Goal: Information Seeking & Learning: Find specific fact

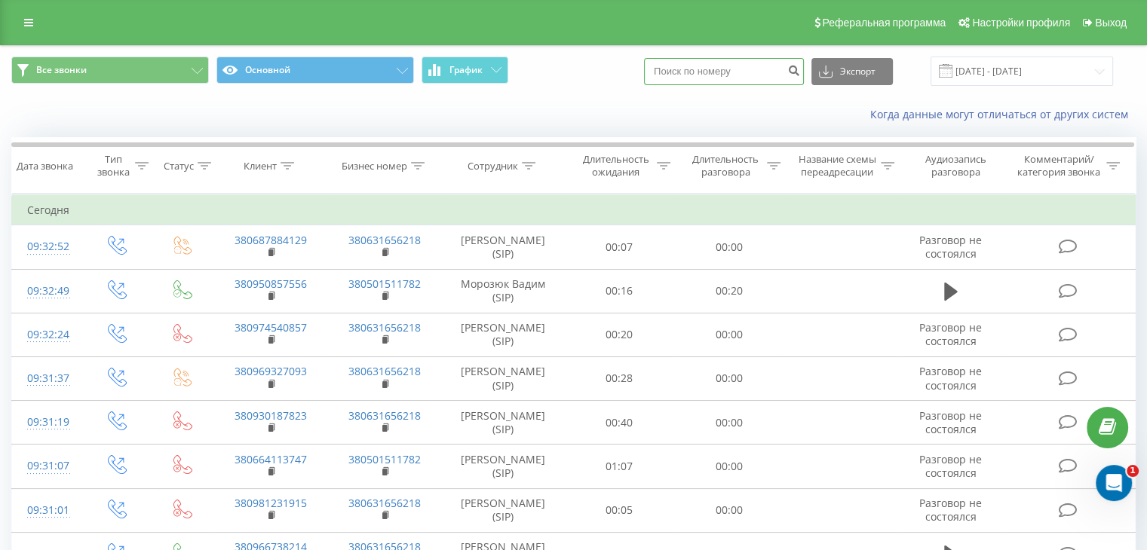
click at [691, 77] on input at bounding box center [724, 71] width 160 height 27
paste input "0 97 229 8618"
type input "380 97 229 8618"
click at [800, 70] on icon "submit" at bounding box center [793, 68] width 13 height 9
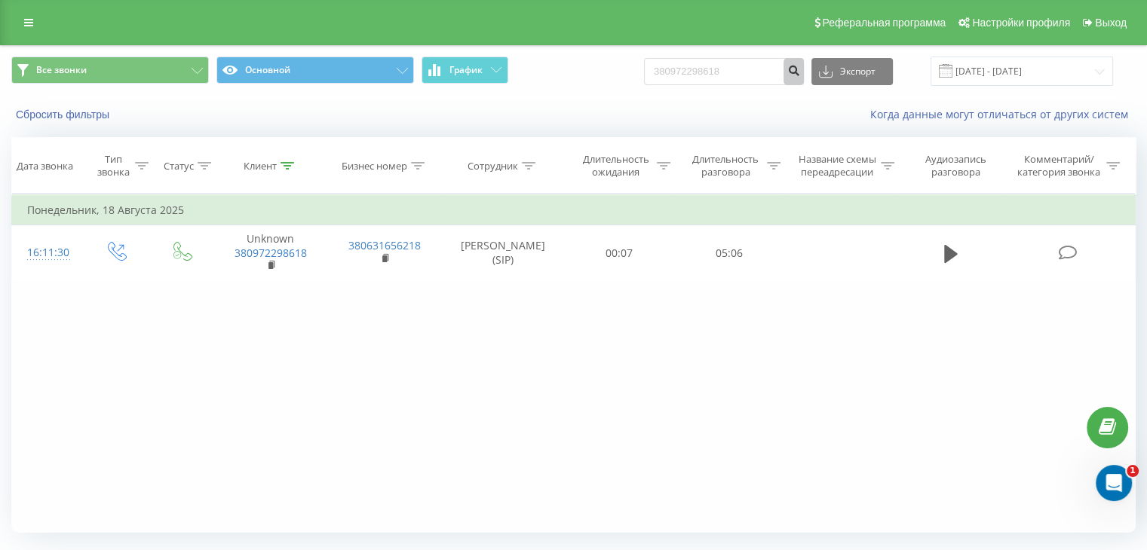
click at [800, 71] on icon "submit" at bounding box center [793, 68] width 13 height 9
click at [30, 18] on icon at bounding box center [28, 22] width 9 height 11
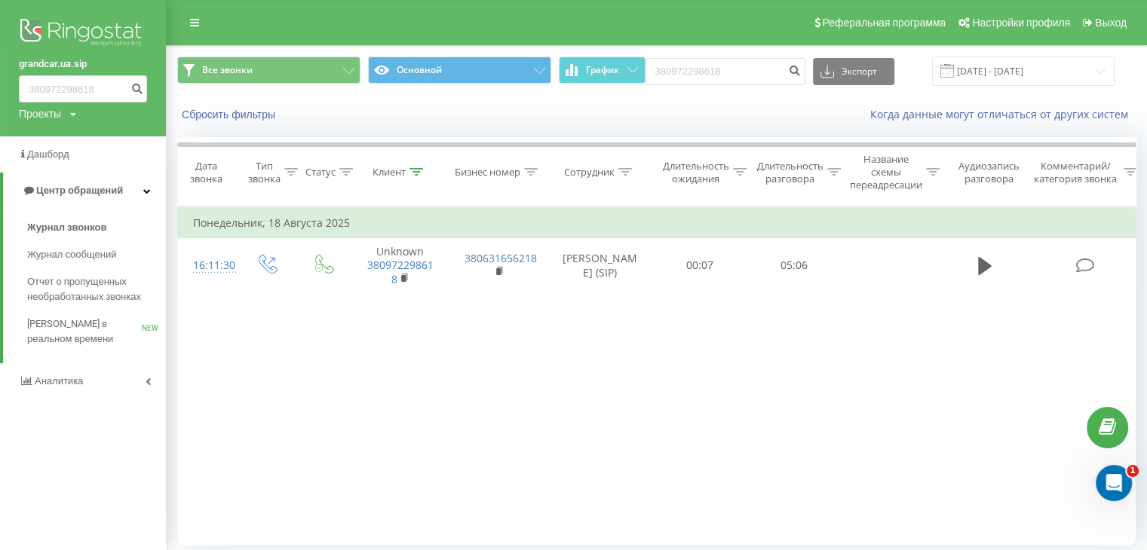
click at [67, 63] on link "grandcar.ua.sip" at bounding box center [83, 64] width 128 height 15
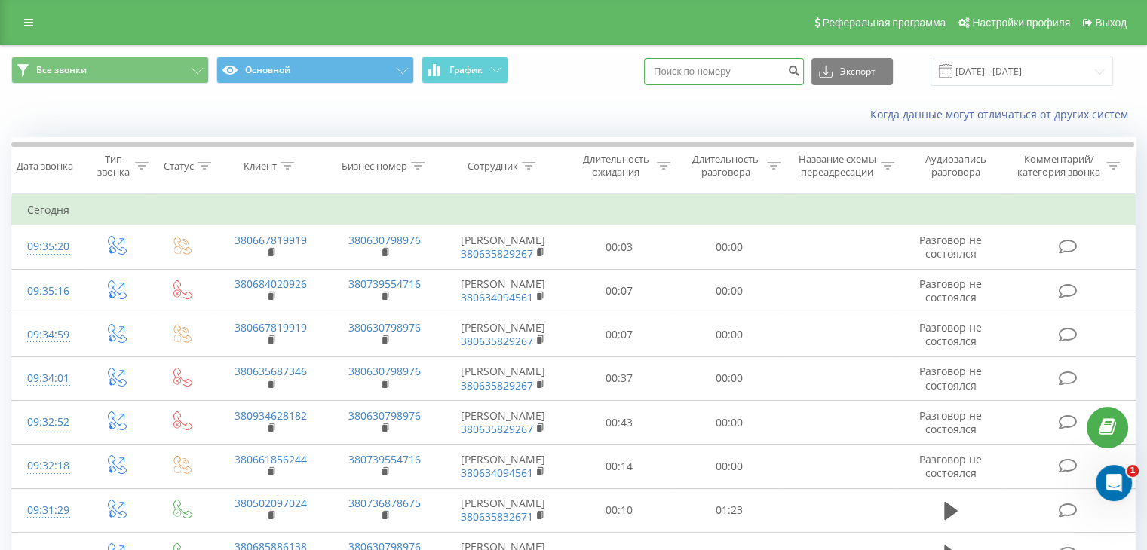
click at [687, 76] on input at bounding box center [724, 71] width 160 height 27
paste input "0 97 229 8618"
click at [673, 77] on input "0 97 229 8618" at bounding box center [724, 71] width 160 height 27
type input "380 97 229 8618"
click at [800, 69] on icon "submit" at bounding box center [793, 68] width 13 height 9
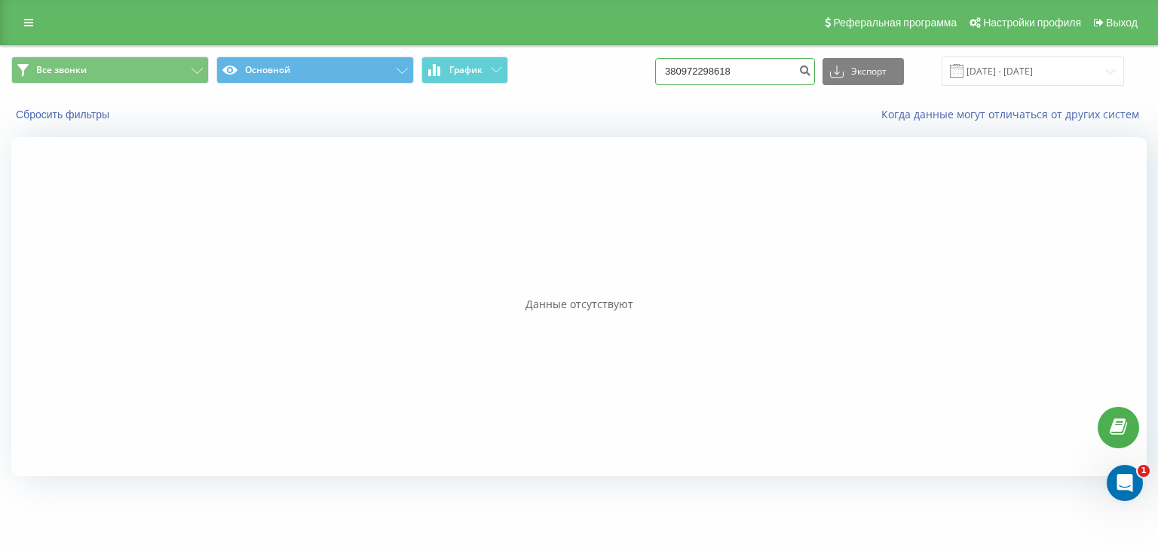
click at [718, 73] on input "380972298618" at bounding box center [735, 71] width 160 height 27
click at [811, 72] on icon "submit" at bounding box center [804, 68] width 13 height 9
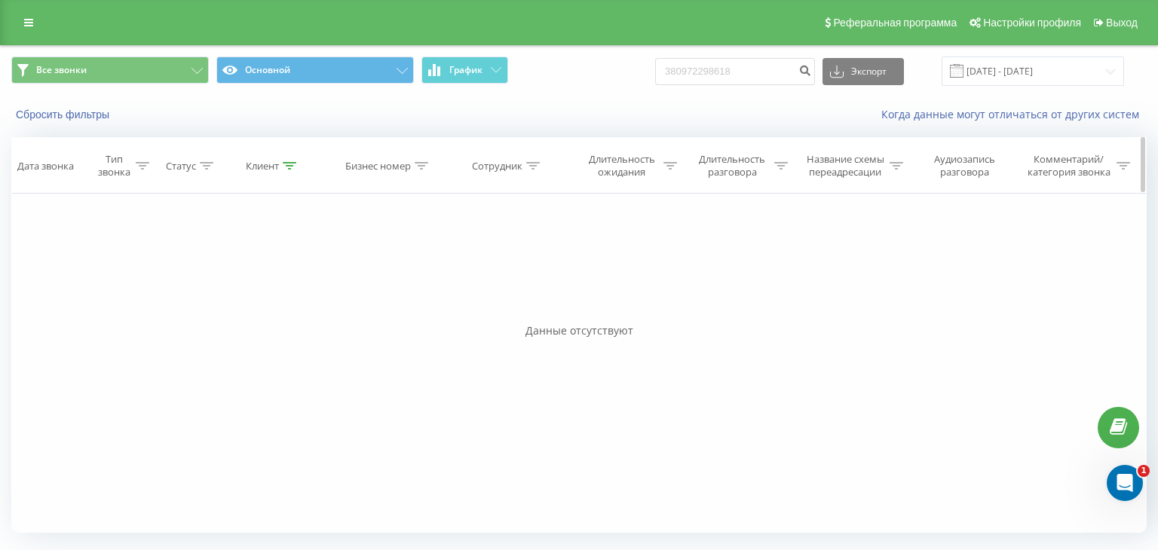
click at [531, 167] on icon at bounding box center [533, 166] width 14 height 8
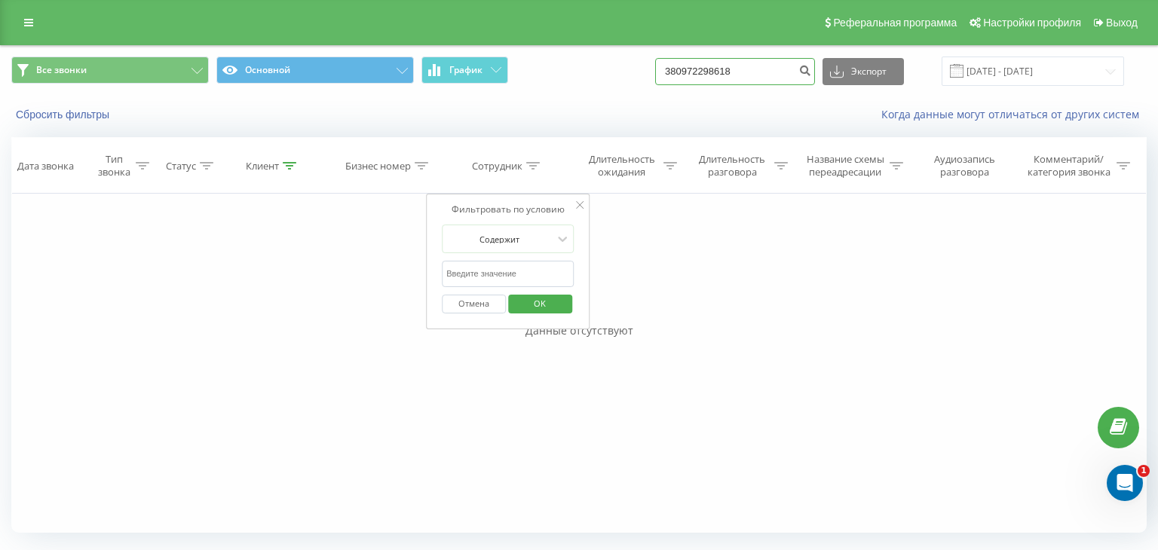
click at [732, 69] on input "380972298618" at bounding box center [735, 71] width 160 height 27
click at [515, 278] on input "text" at bounding box center [508, 274] width 133 height 26
type input "синюк"
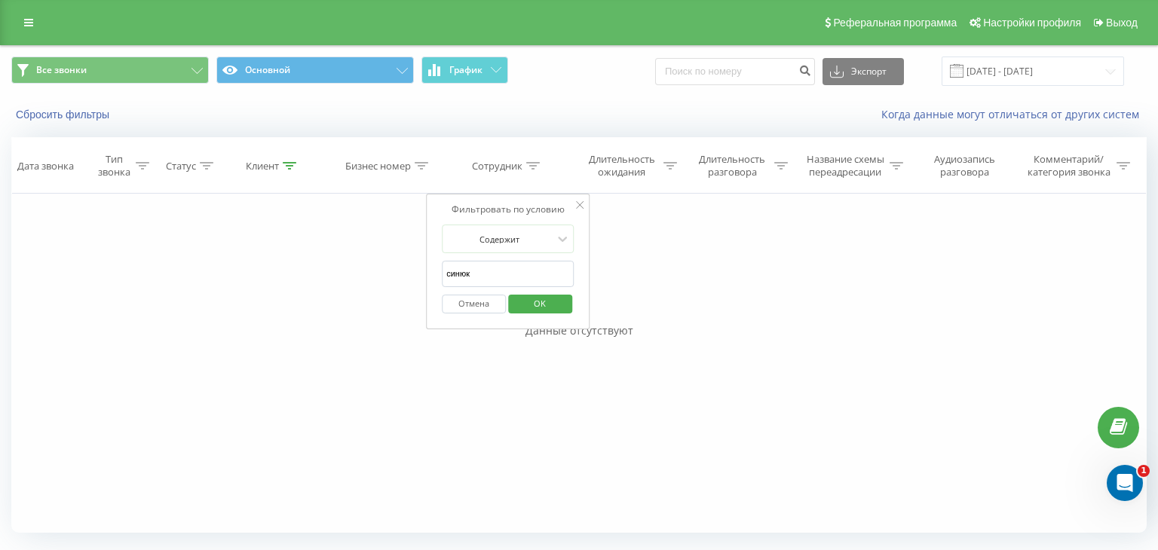
click at [529, 297] on span "OK" at bounding box center [540, 303] width 42 height 23
click at [25, 21] on icon at bounding box center [28, 22] width 9 height 11
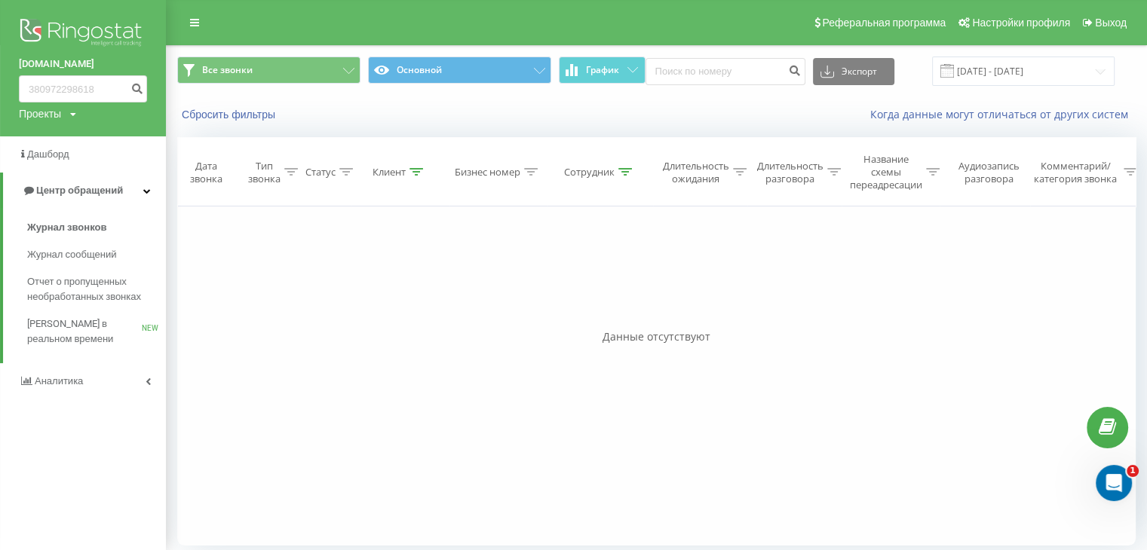
click at [66, 33] on img at bounding box center [83, 34] width 128 height 38
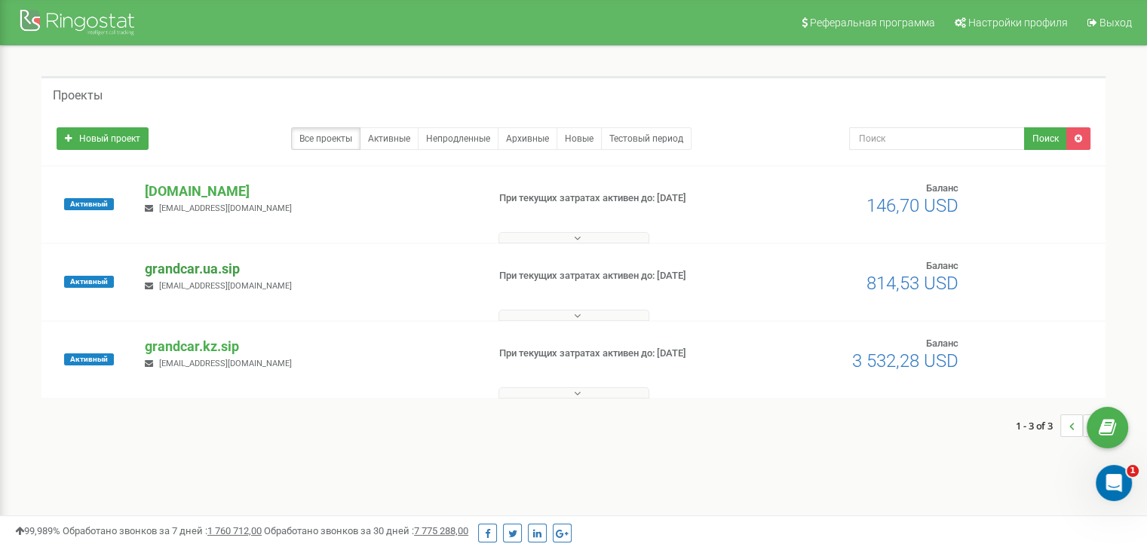
click at [207, 267] on p "grandcar.ua.sip" at bounding box center [309, 269] width 329 height 20
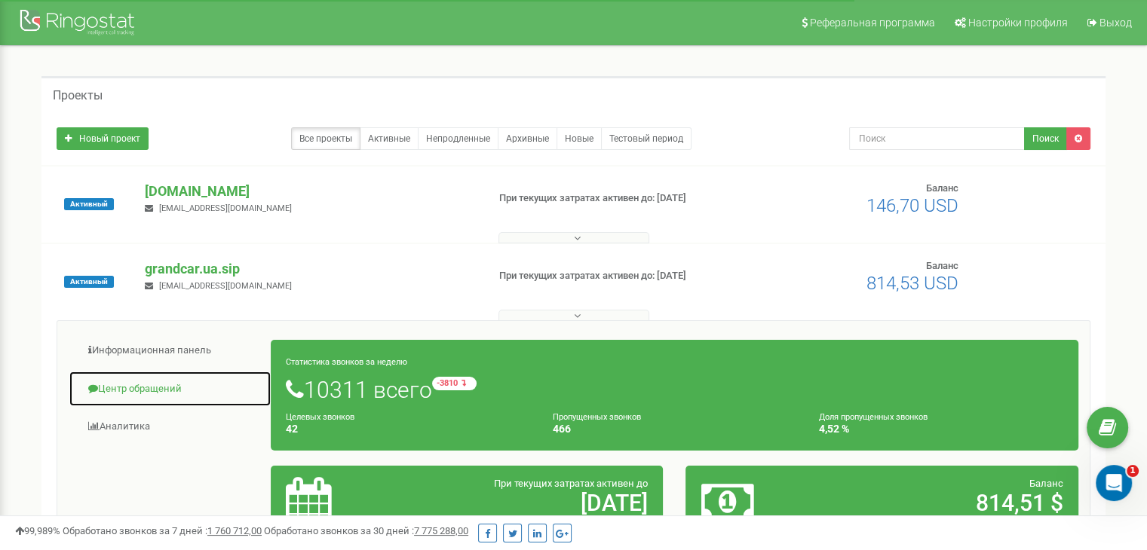
click at [146, 383] on link "Центр обращений" at bounding box center [170, 389] width 203 height 37
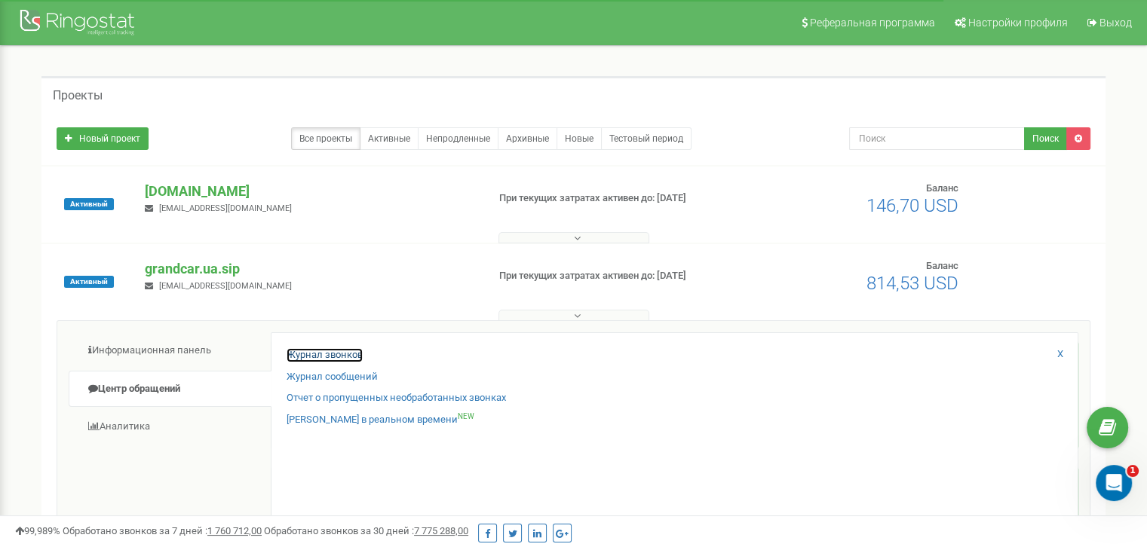
click at [297, 352] on link "Журнал звонков" at bounding box center [324, 355] width 76 height 14
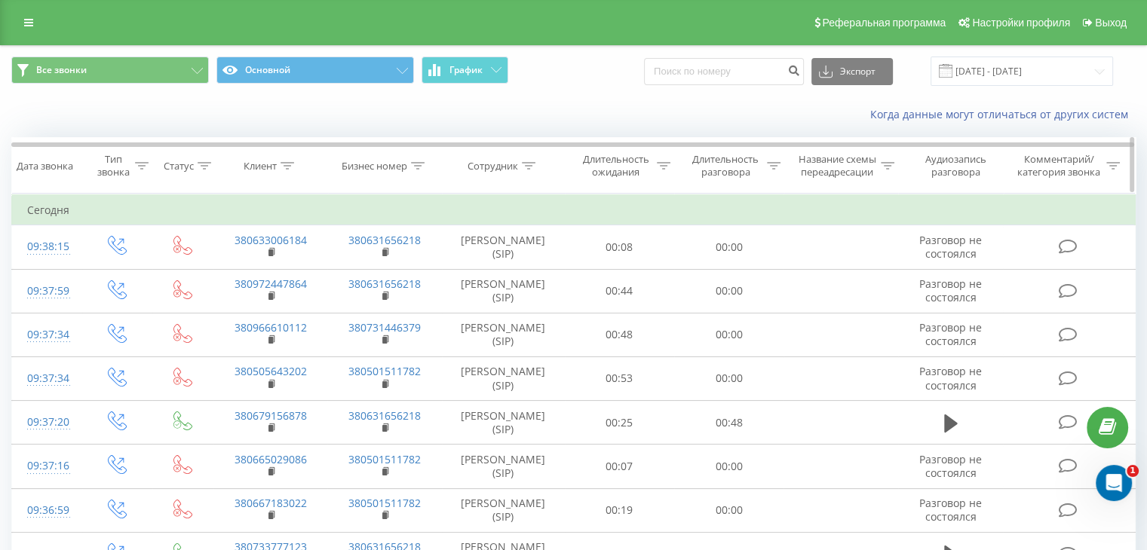
click at [525, 172] on th "Сотрудник" at bounding box center [503, 166] width 123 height 56
click at [528, 164] on icon at bounding box center [529, 166] width 14 height 8
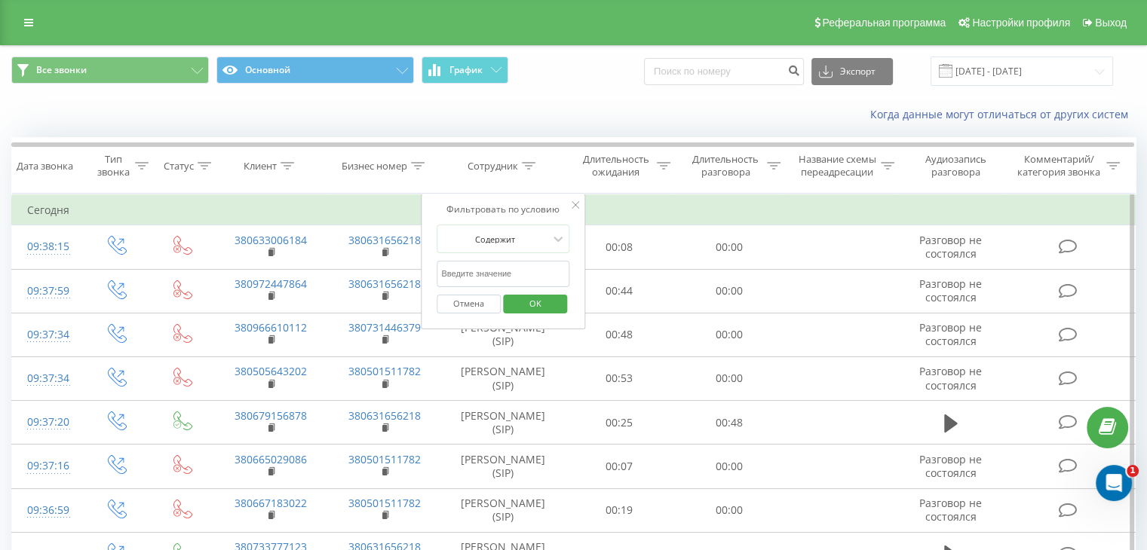
click at [490, 275] on input "text" at bounding box center [502, 274] width 133 height 26
type input "синюк"
click at [533, 300] on span "OK" at bounding box center [535, 303] width 42 height 23
